Goal: Download file/media

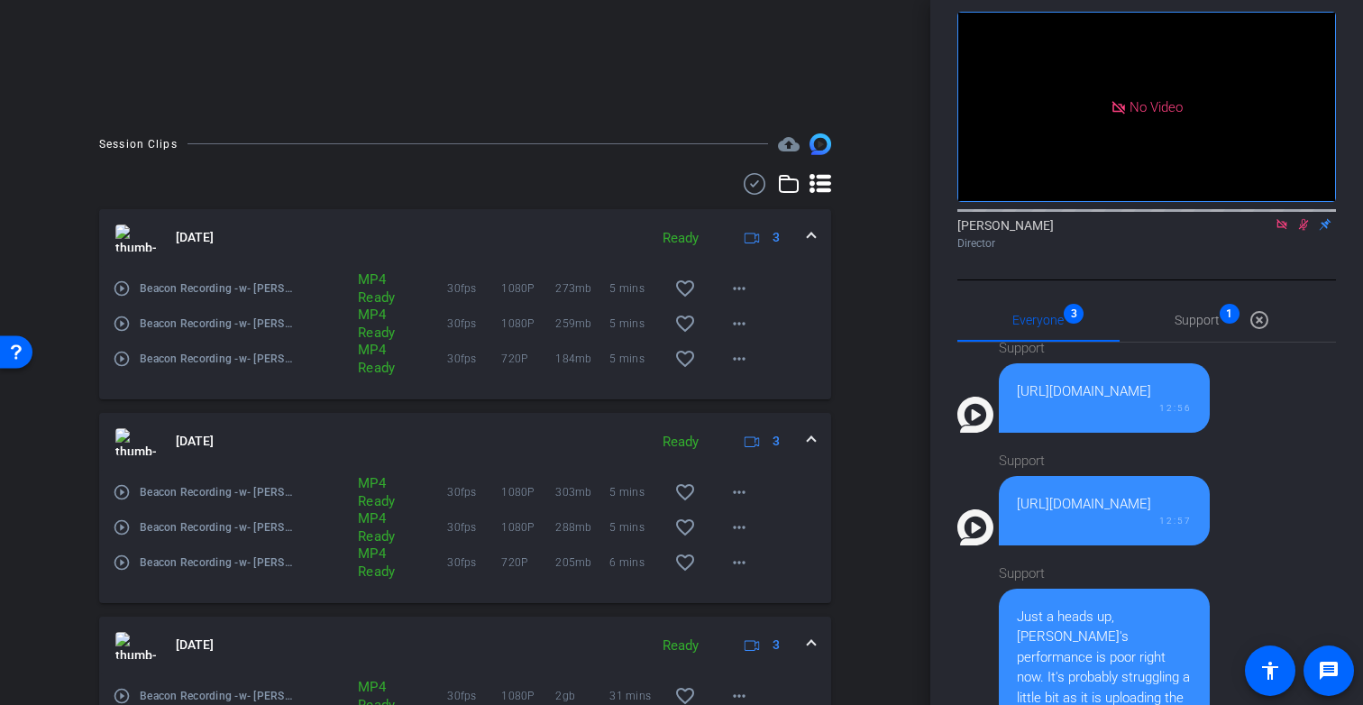
scroll to position [347, 0]
click at [739, 284] on mat-icon "more_horiz" at bounding box center [739, 285] width 22 height 22
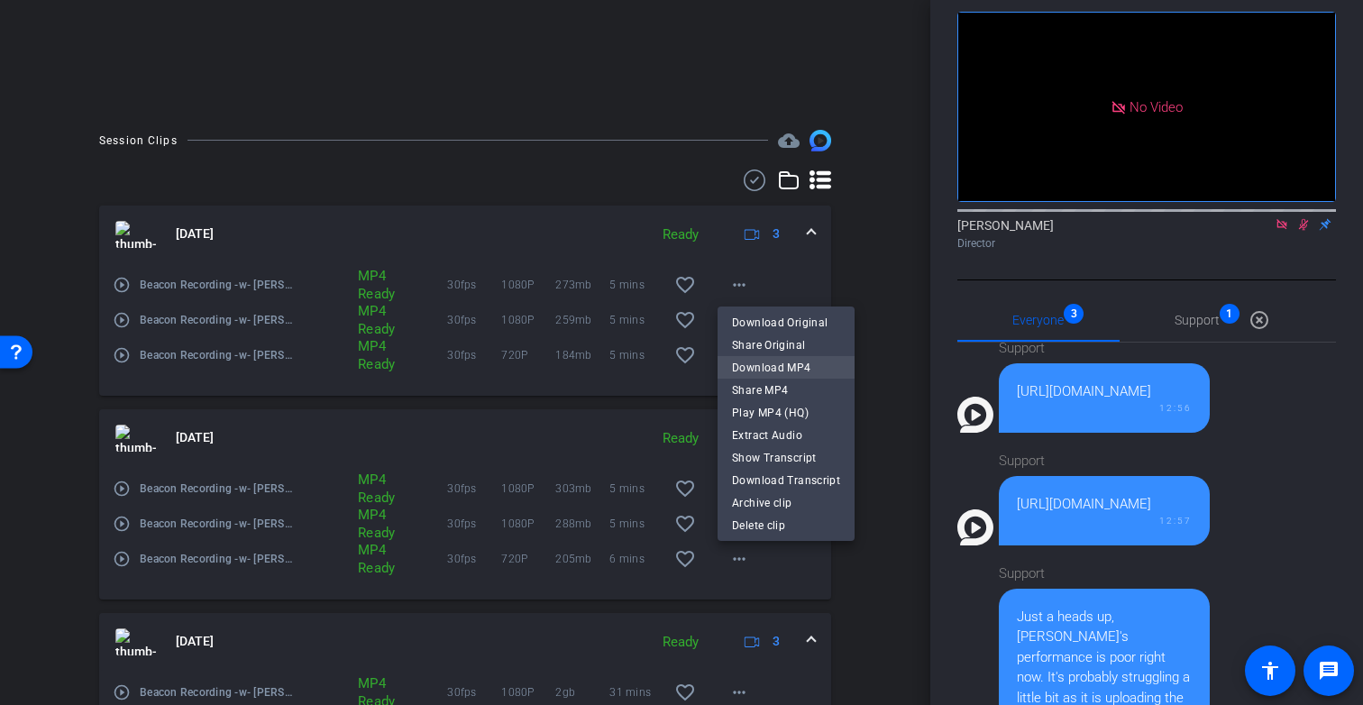
click at [784, 373] on span "Download MP4" at bounding box center [786, 368] width 108 height 22
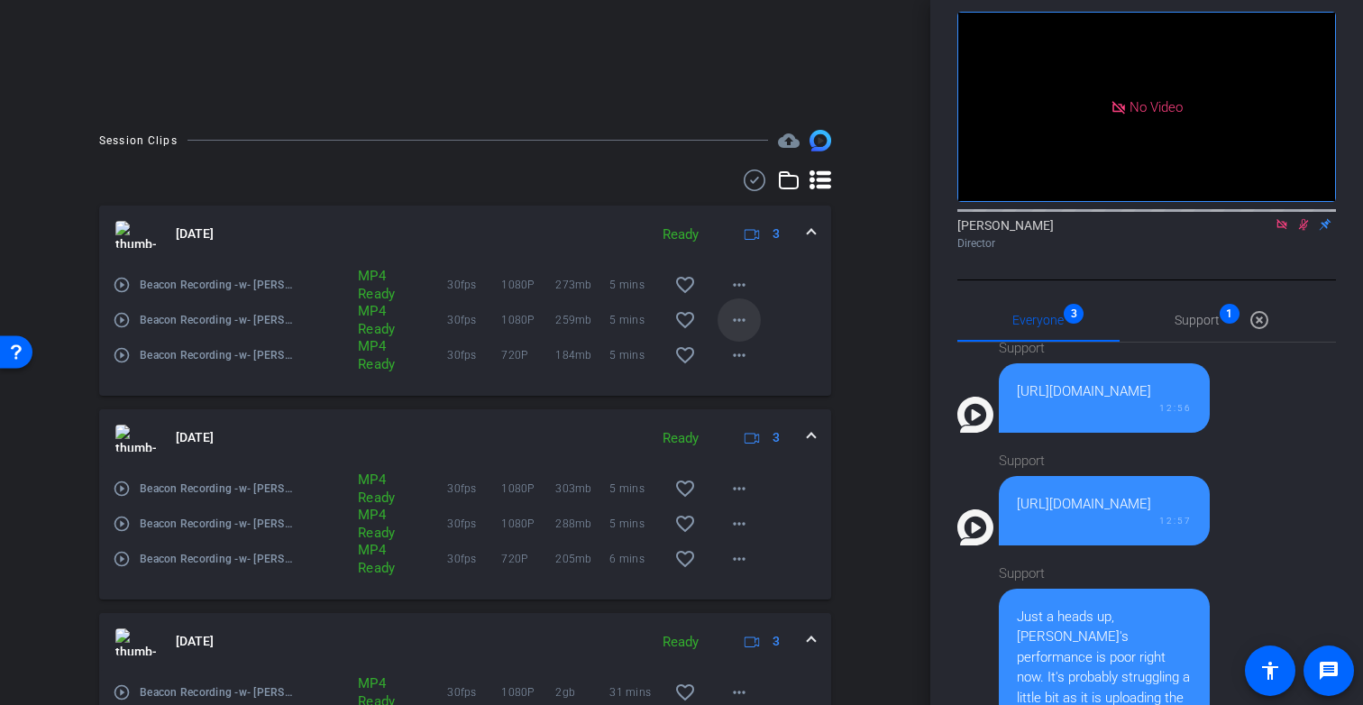
click at [732, 317] on mat-icon "more_horiz" at bounding box center [739, 320] width 22 height 22
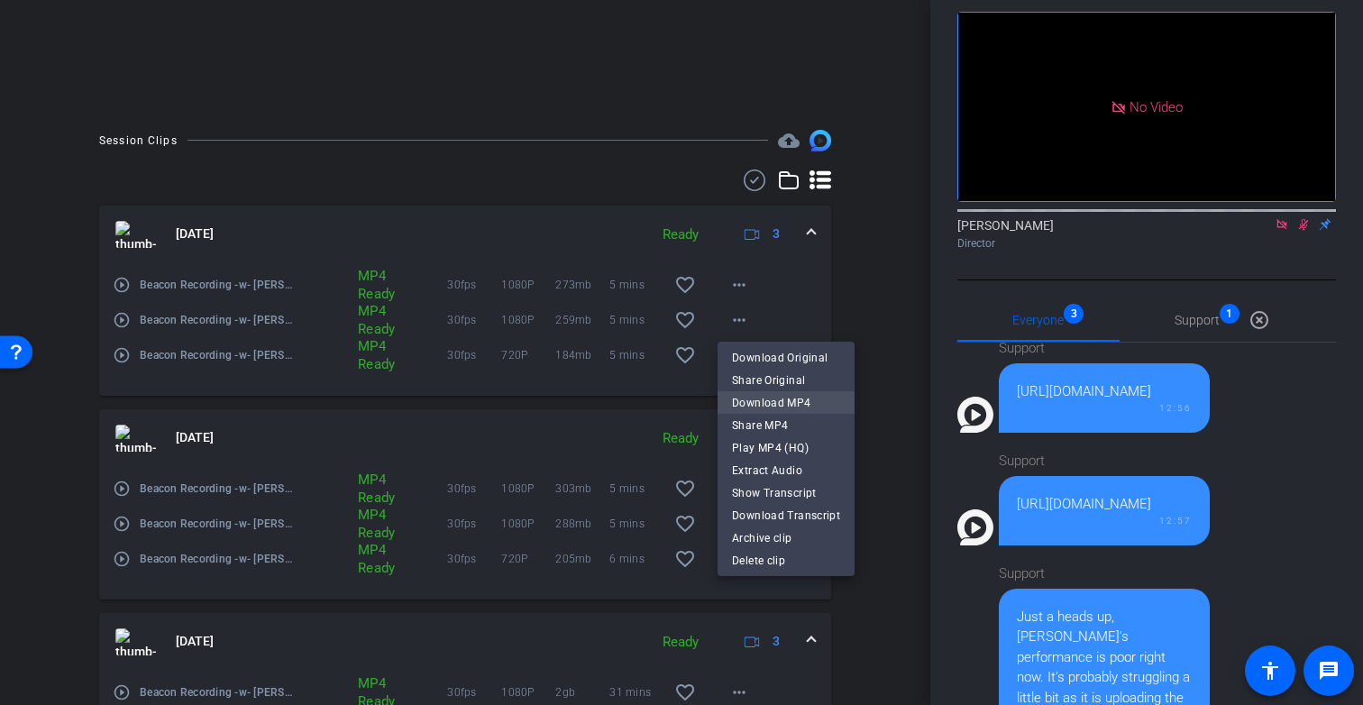
click at [761, 403] on span "Download MP4" at bounding box center [786, 403] width 108 height 22
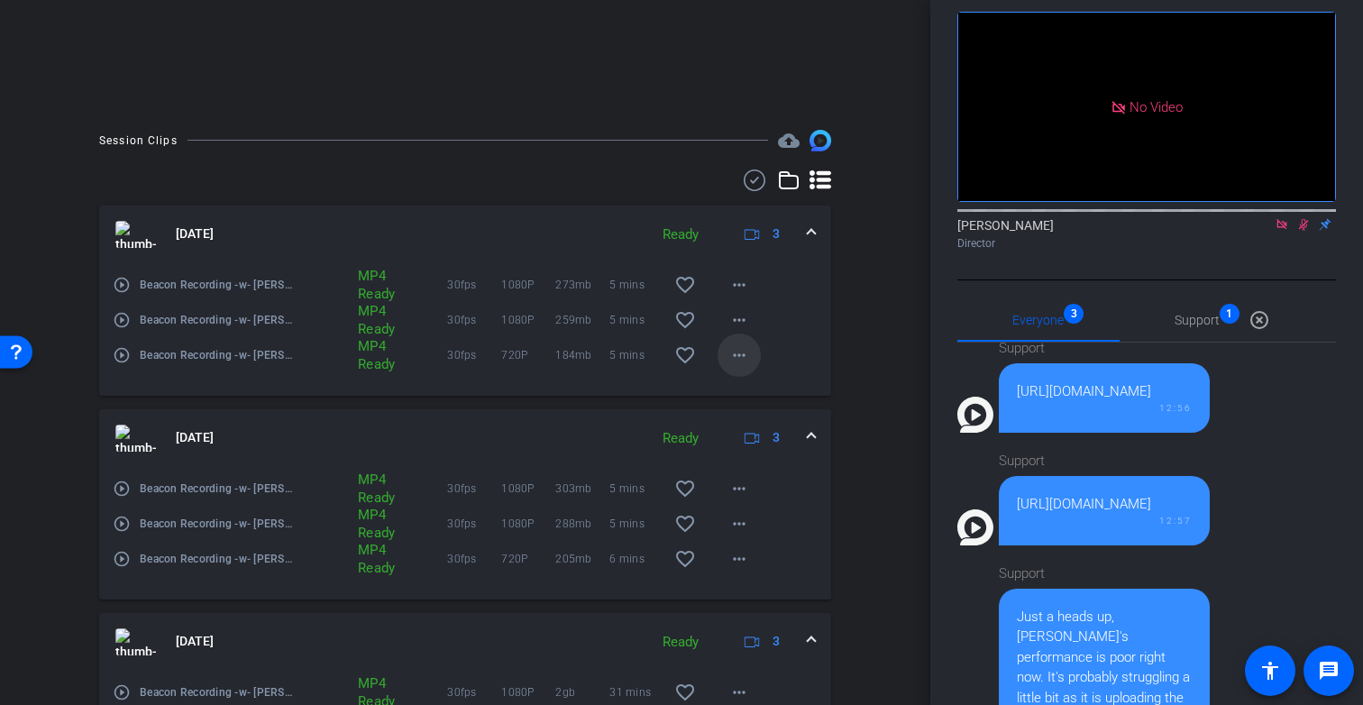
click at [737, 354] on mat-icon "more_horiz" at bounding box center [739, 355] width 22 height 22
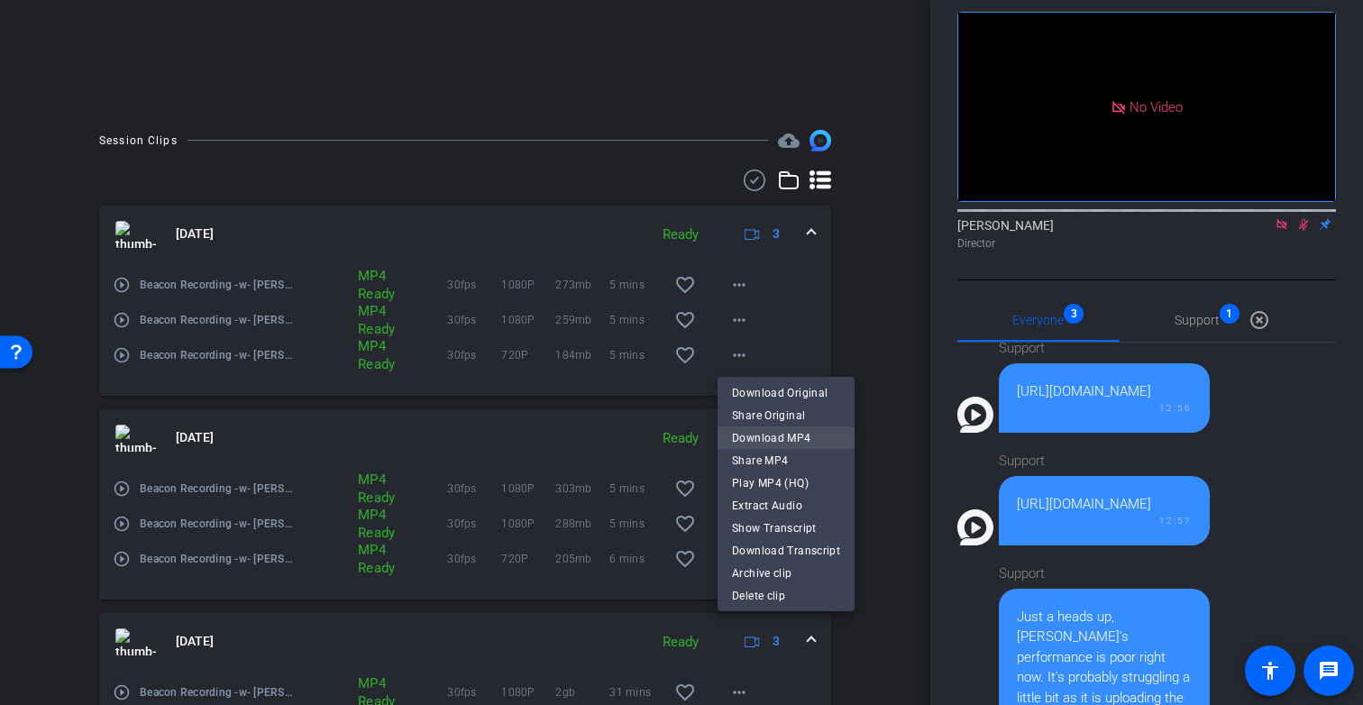
click at [773, 436] on span "Download MP4" at bounding box center [786, 438] width 108 height 22
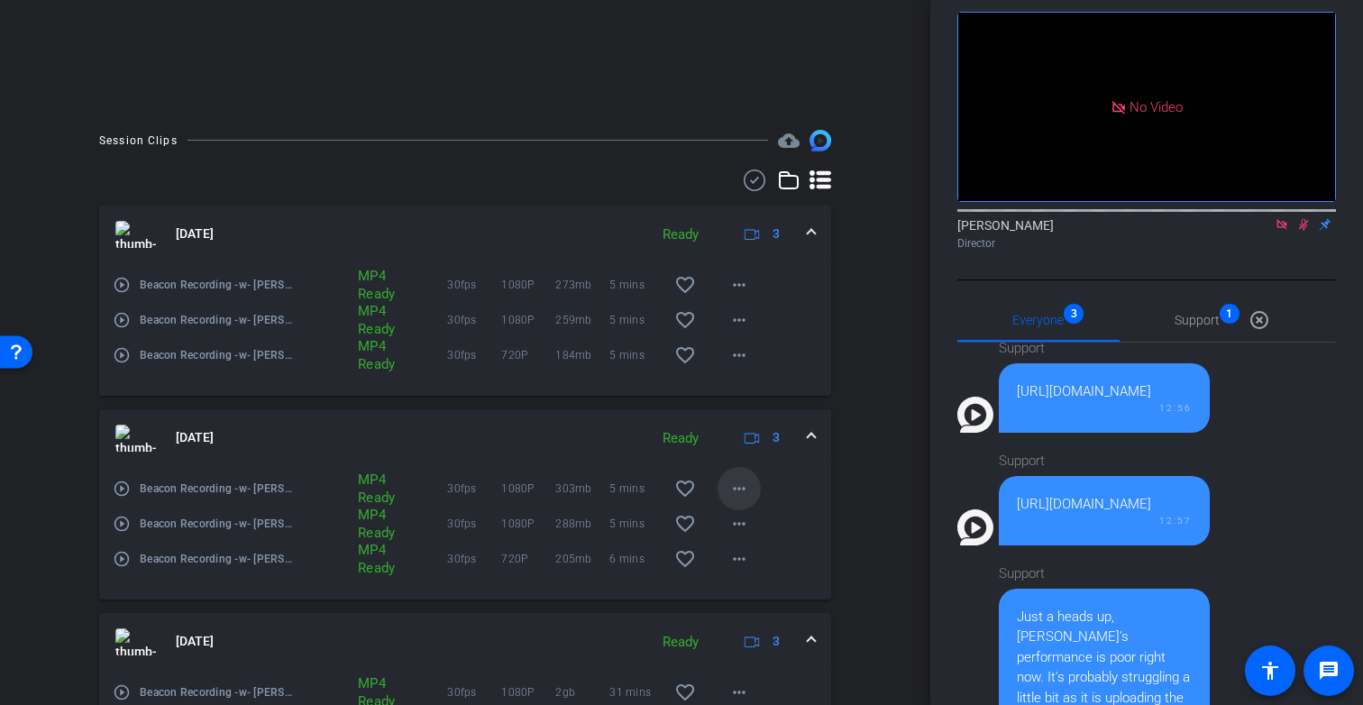
click at [736, 481] on mat-icon "more_horiz" at bounding box center [739, 489] width 22 height 22
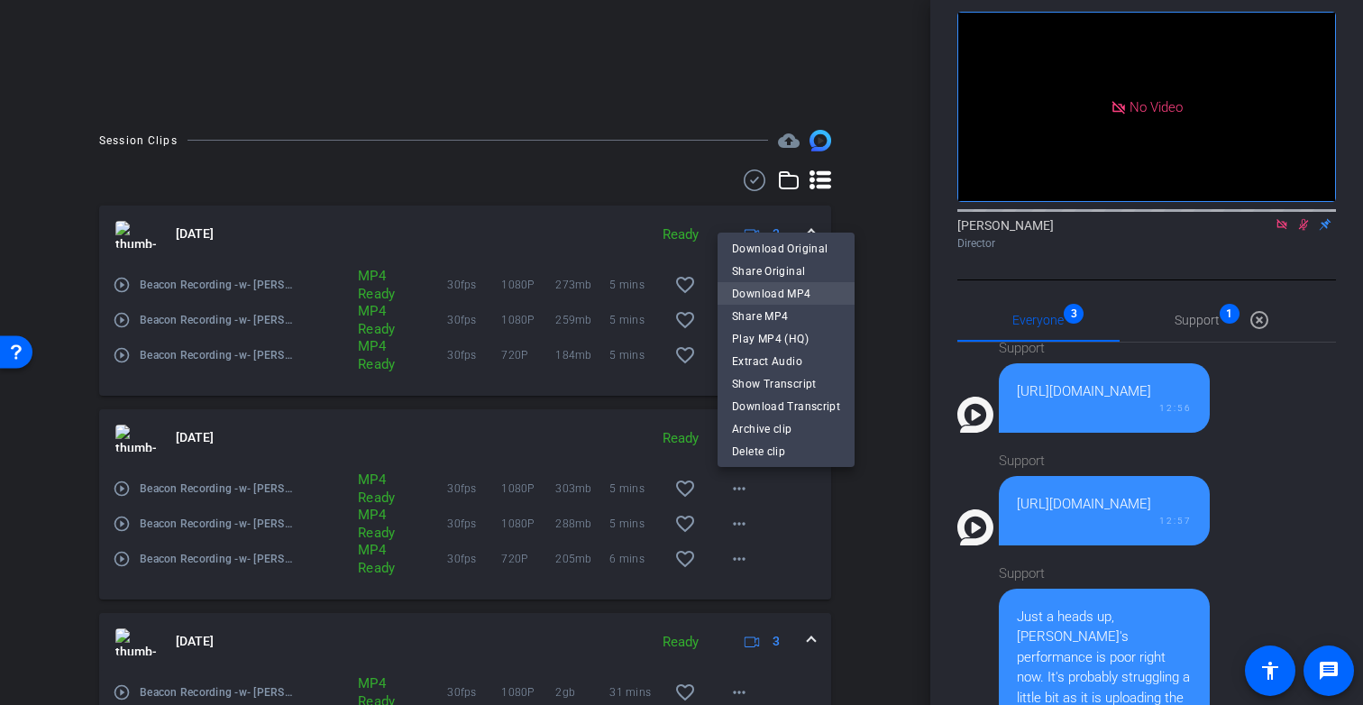
click at [775, 289] on span "Download MP4" at bounding box center [786, 294] width 108 height 22
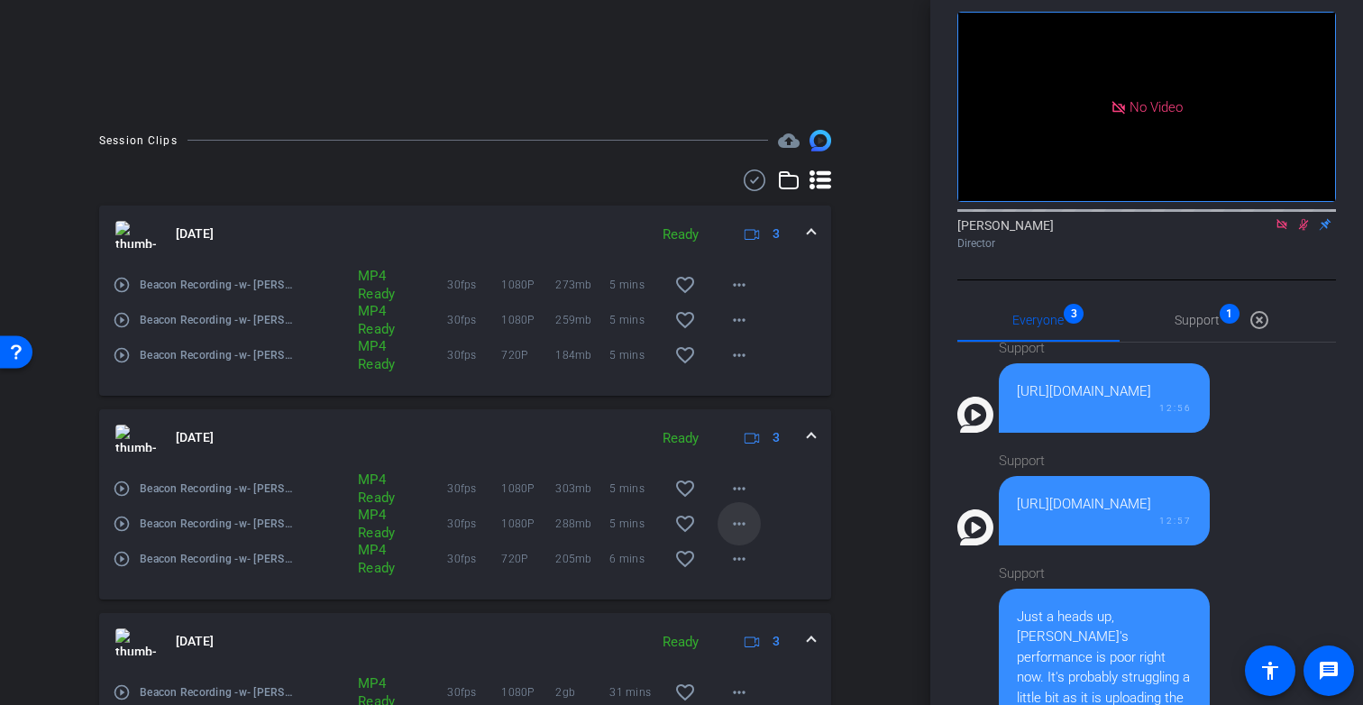
click at [737, 519] on mat-icon "more_horiz" at bounding box center [739, 524] width 22 height 22
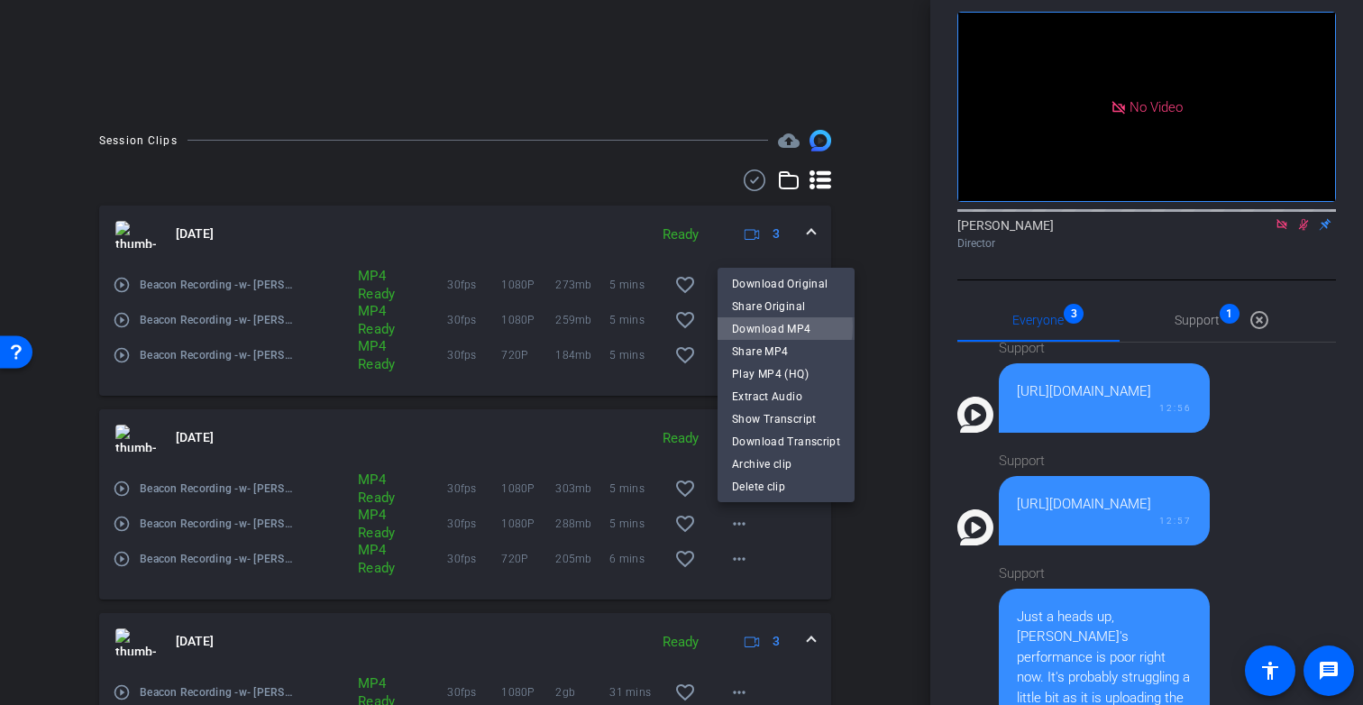
click at [764, 326] on span "Download MP4" at bounding box center [786, 329] width 108 height 22
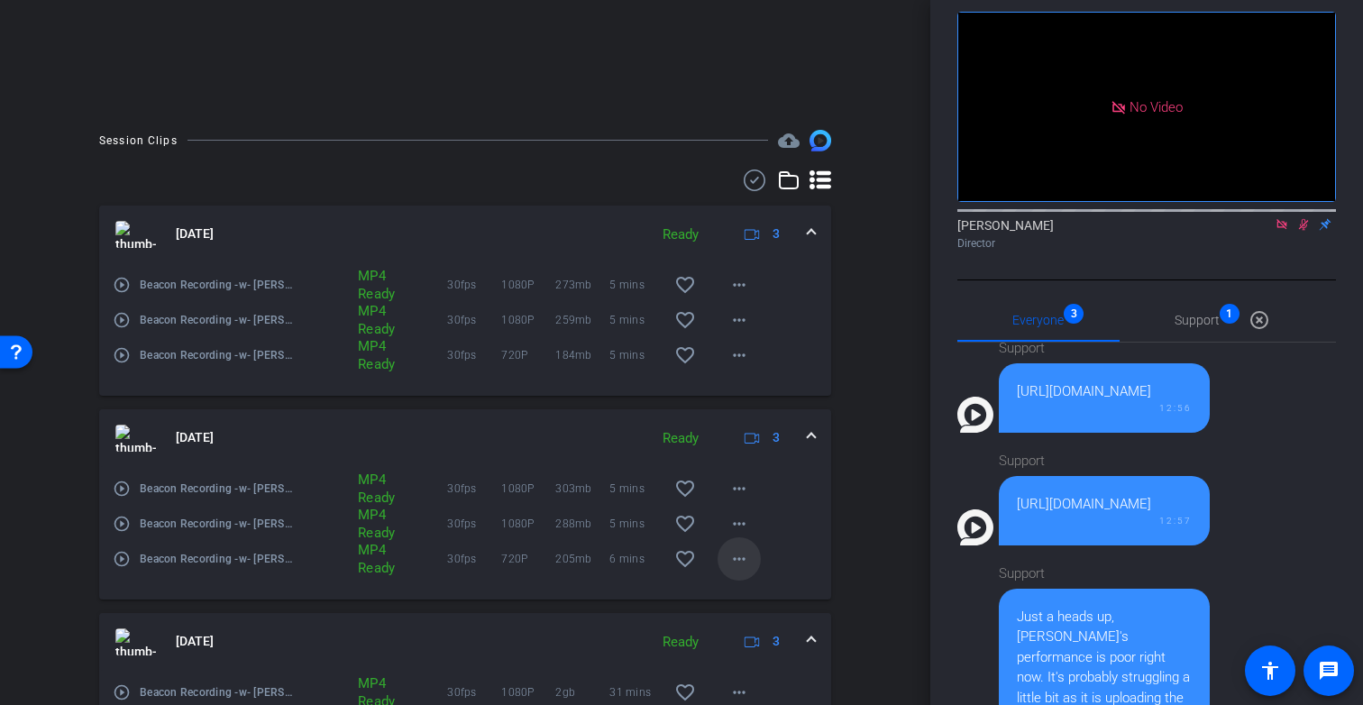
click at [740, 561] on mat-icon "more_horiz" at bounding box center [739, 559] width 22 height 22
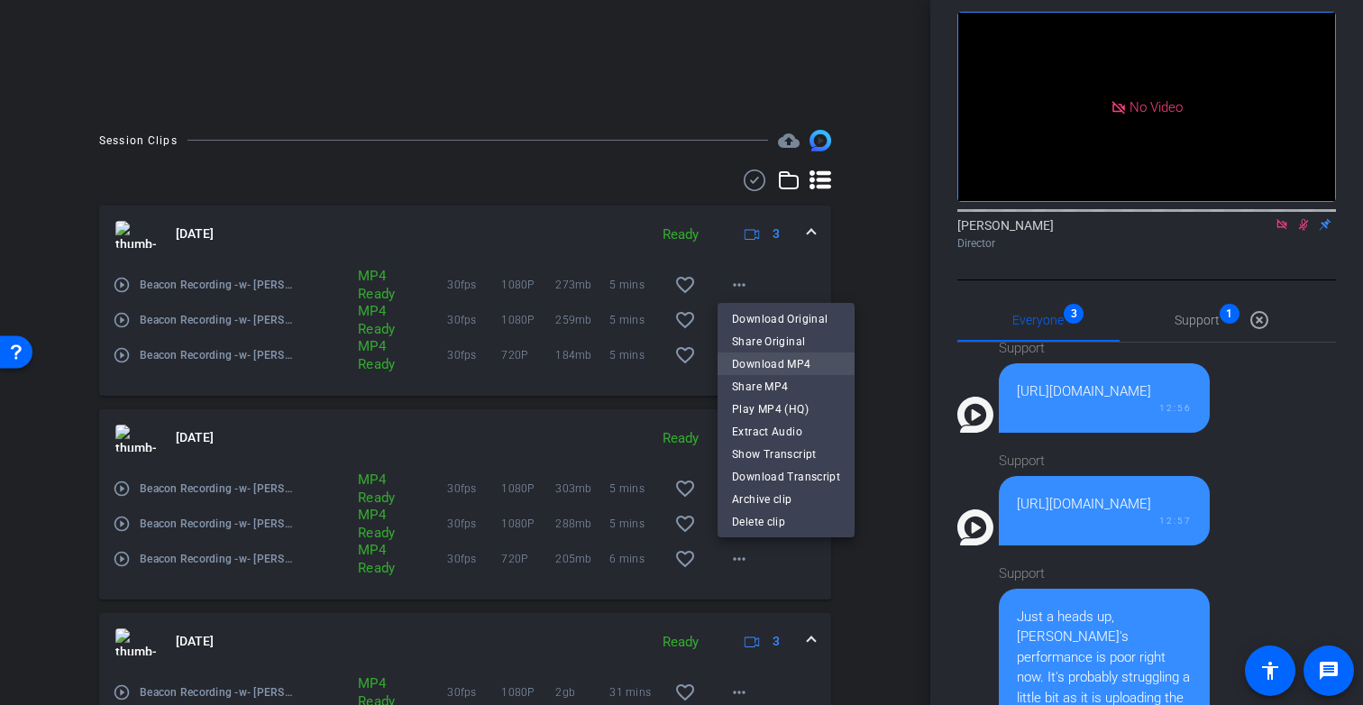
click at [771, 359] on span "Download MP4" at bounding box center [786, 364] width 108 height 22
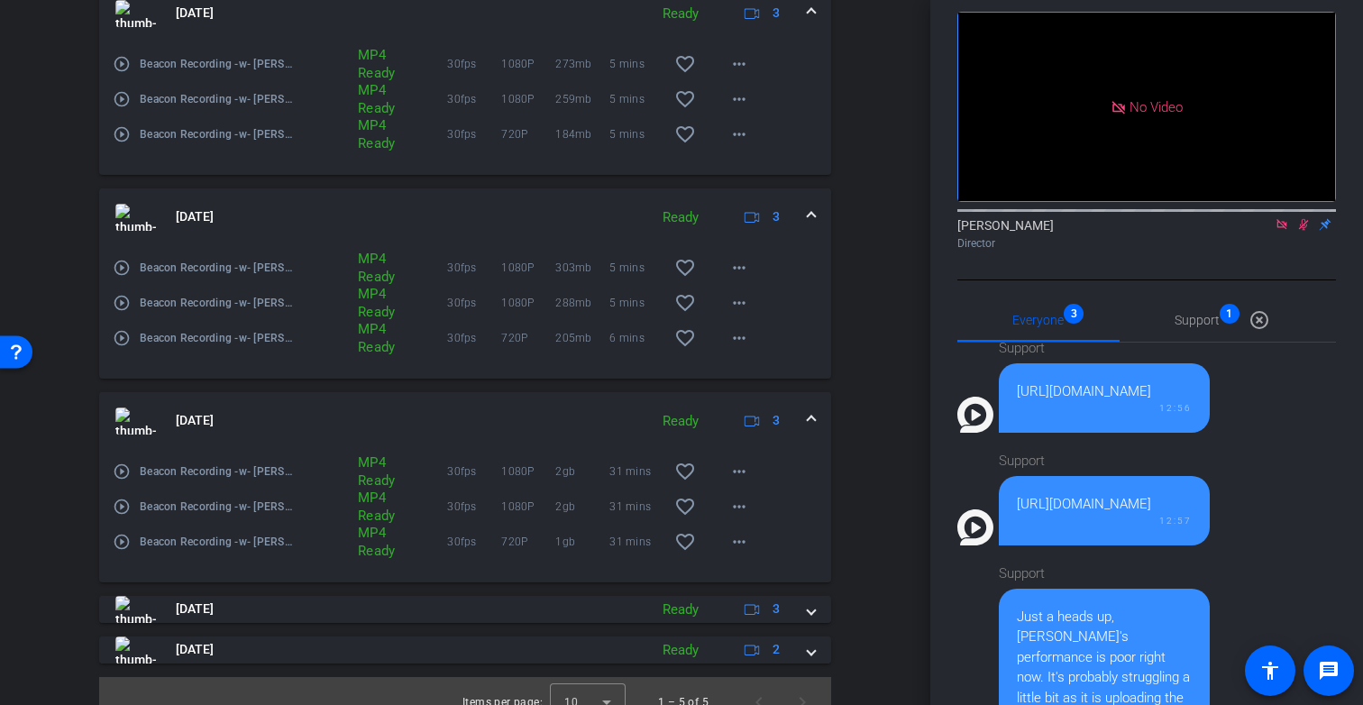
scroll to position [590, 0]
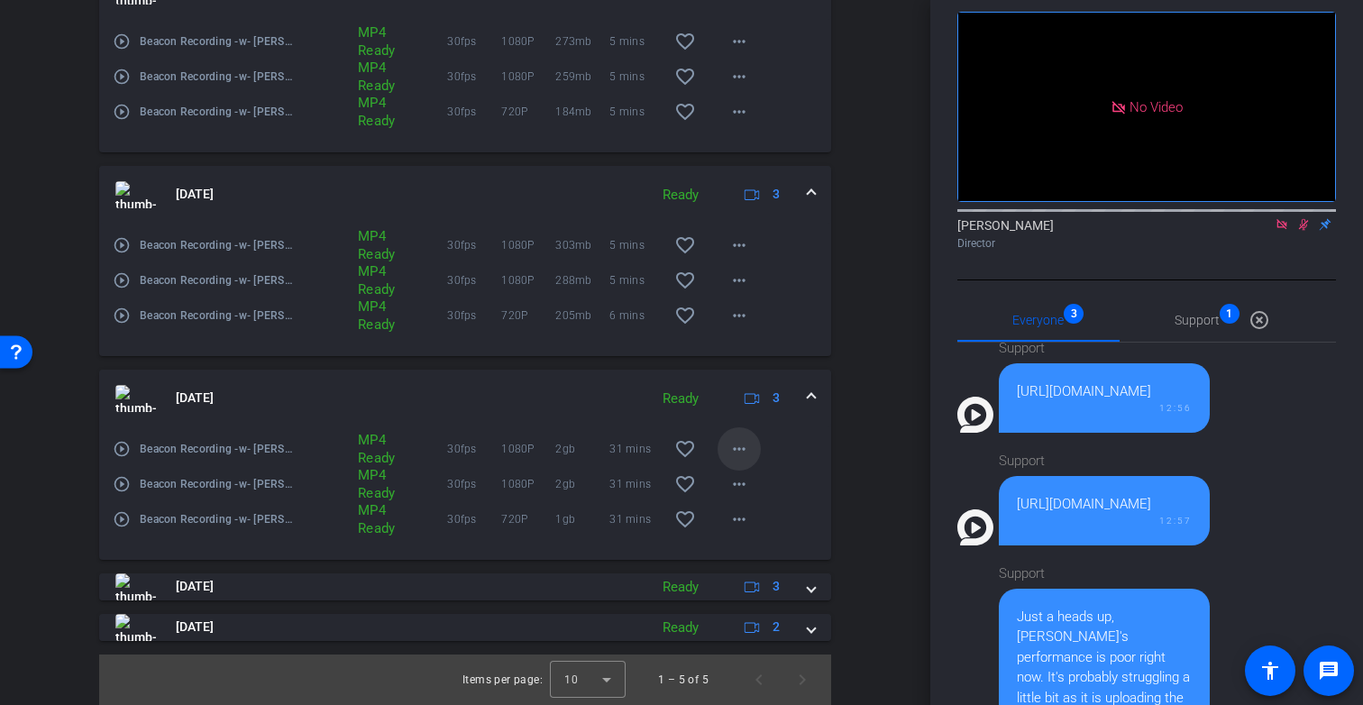
click at [740, 440] on mat-icon "more_horiz" at bounding box center [739, 449] width 22 height 22
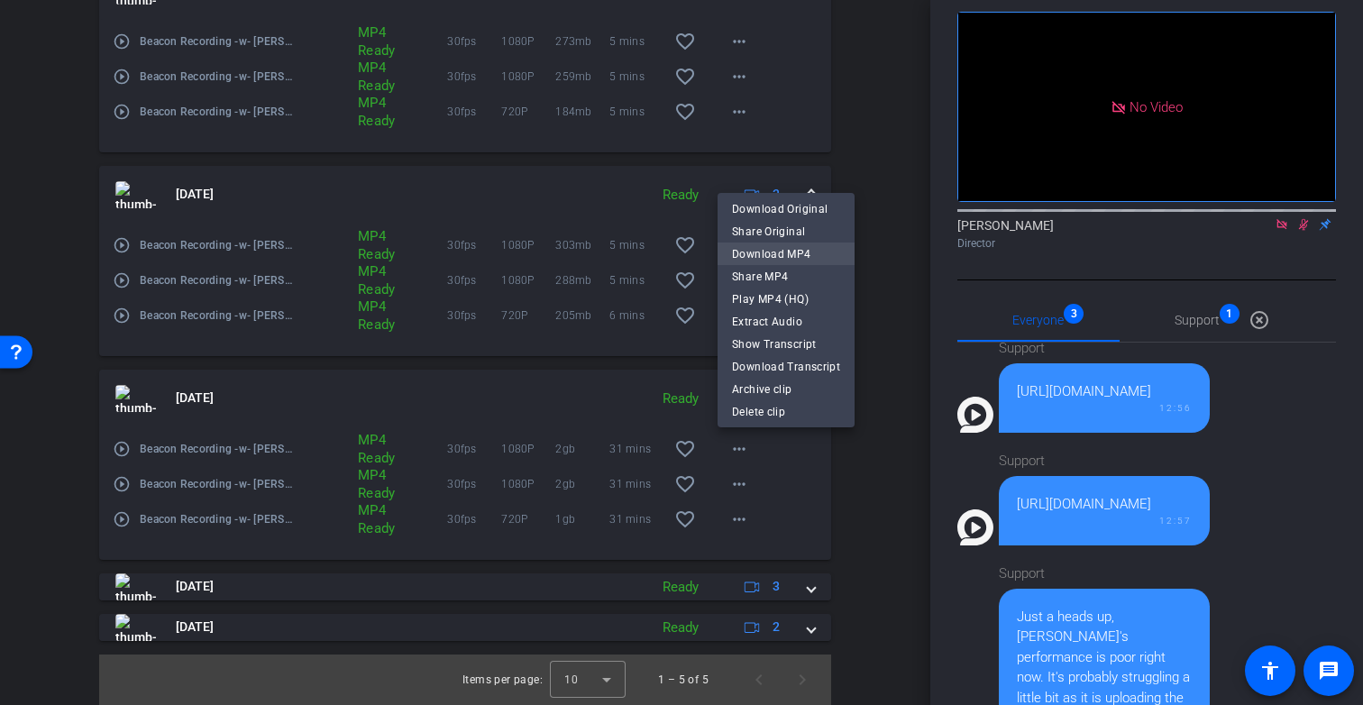
click at [773, 253] on span "Download MP4" at bounding box center [786, 254] width 108 height 22
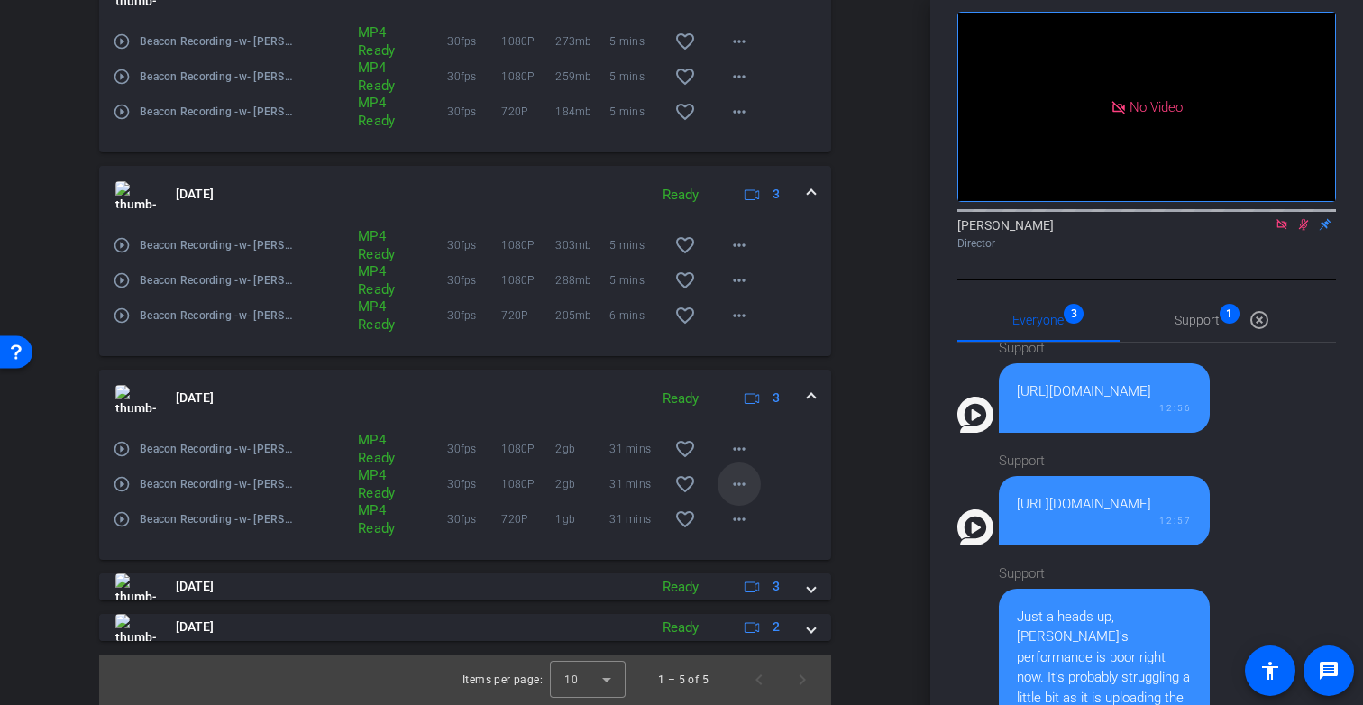
click at [736, 482] on mat-icon "more_horiz" at bounding box center [739, 484] width 22 height 22
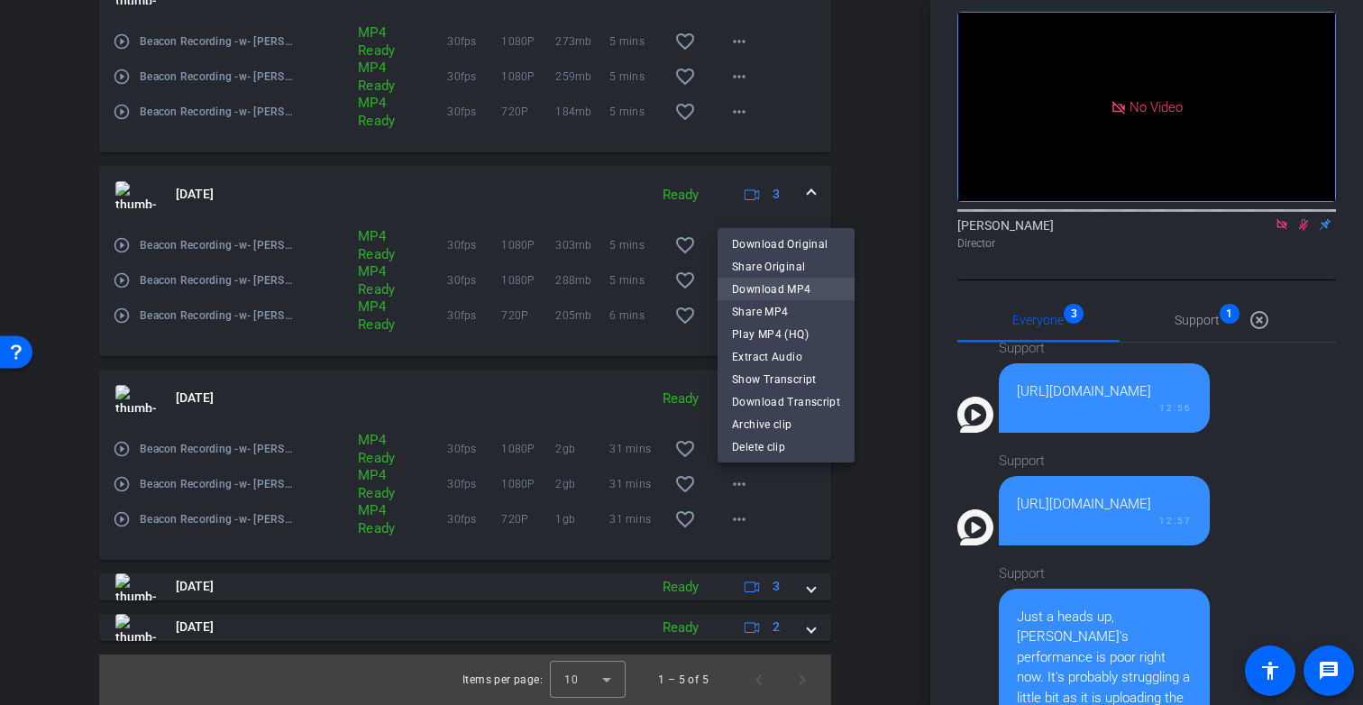
click at [801, 289] on span "Download MP4" at bounding box center [786, 290] width 108 height 22
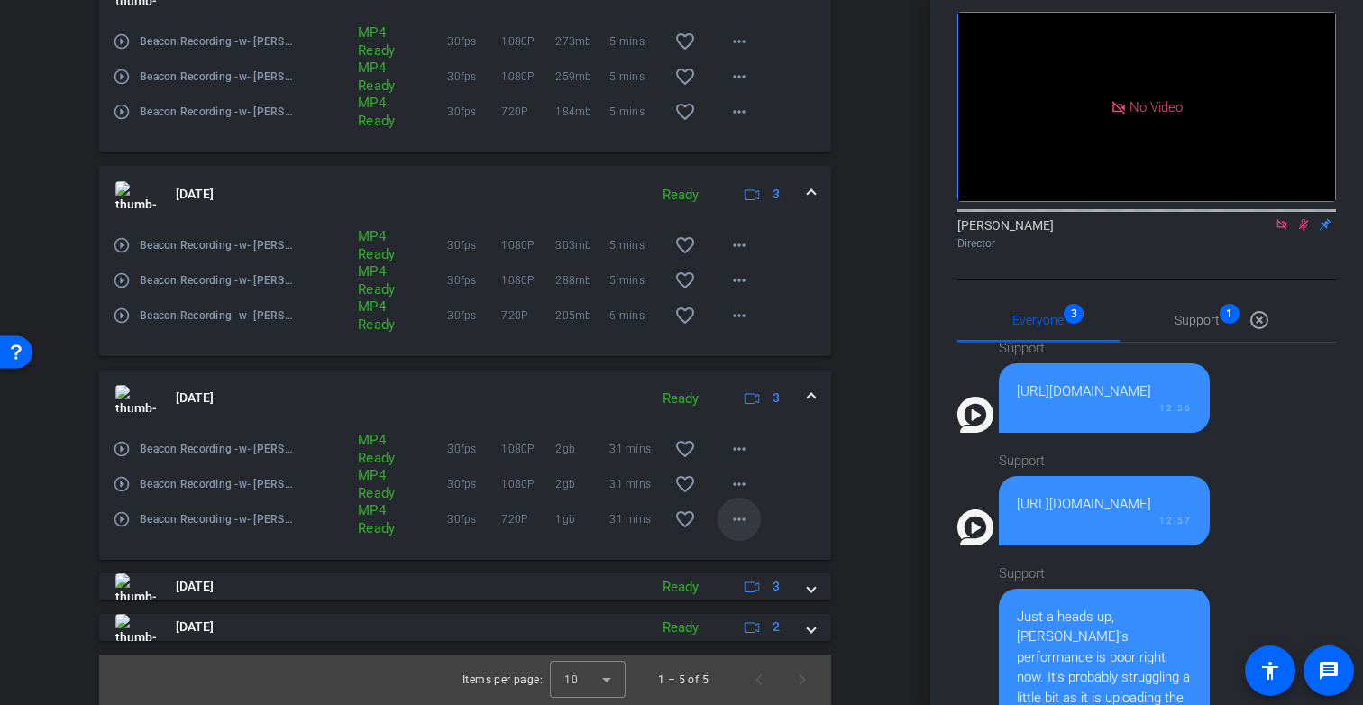
click at [736, 519] on mat-icon "more_horiz" at bounding box center [739, 519] width 22 height 22
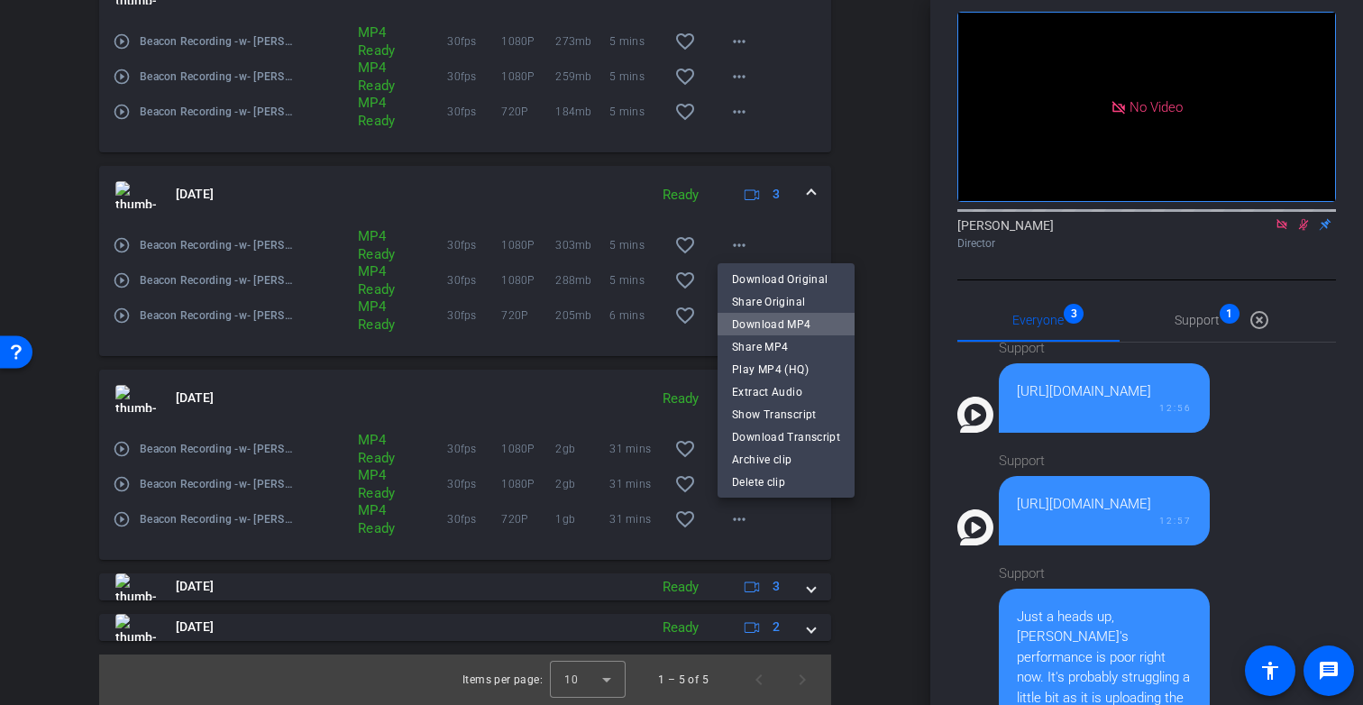
click at [791, 314] on span "Download MP4" at bounding box center [786, 325] width 108 height 22
